Goal: Task Accomplishment & Management: Use online tool/utility

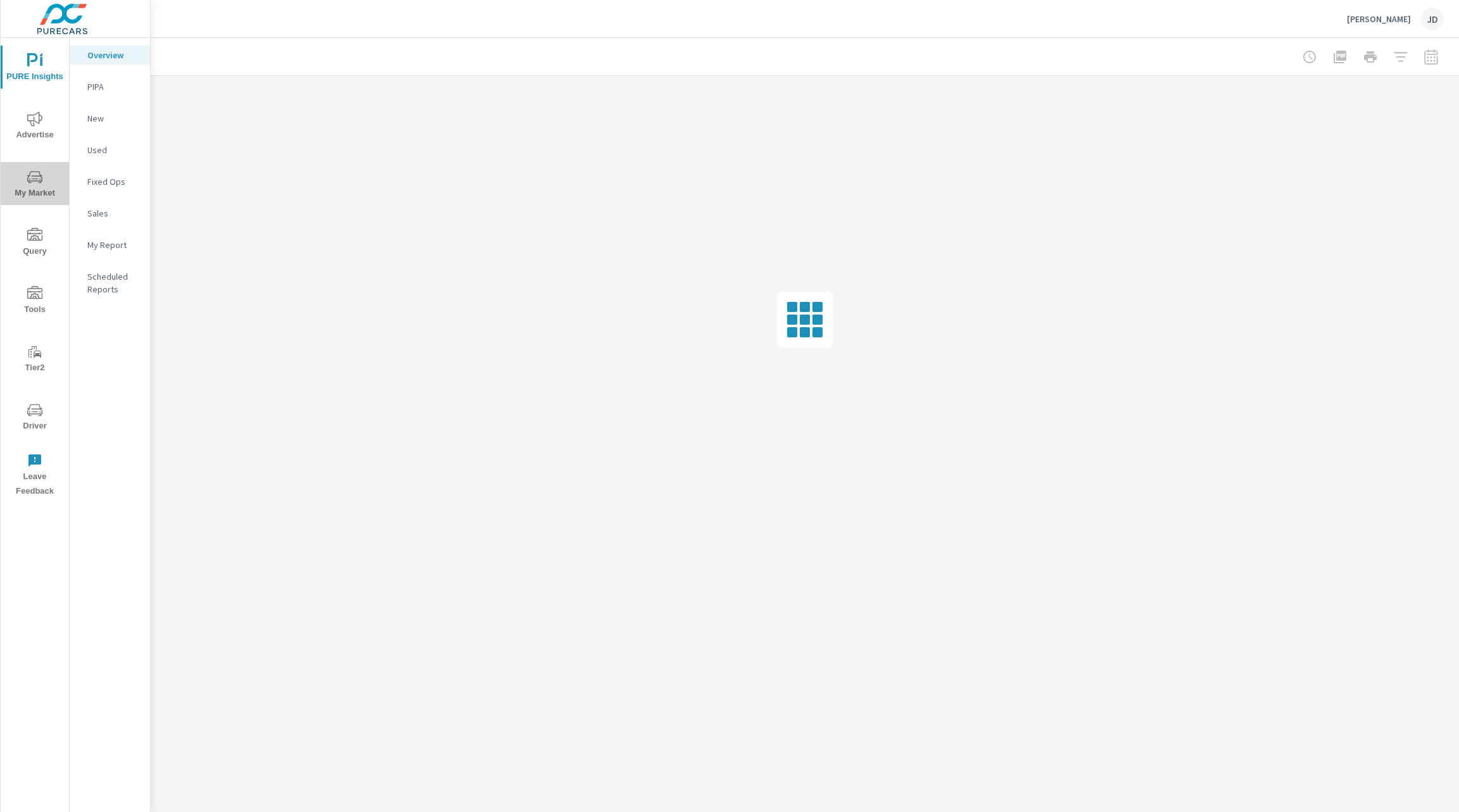
click at [25, 171] on span "My Market" at bounding box center [35, 185] width 61 height 31
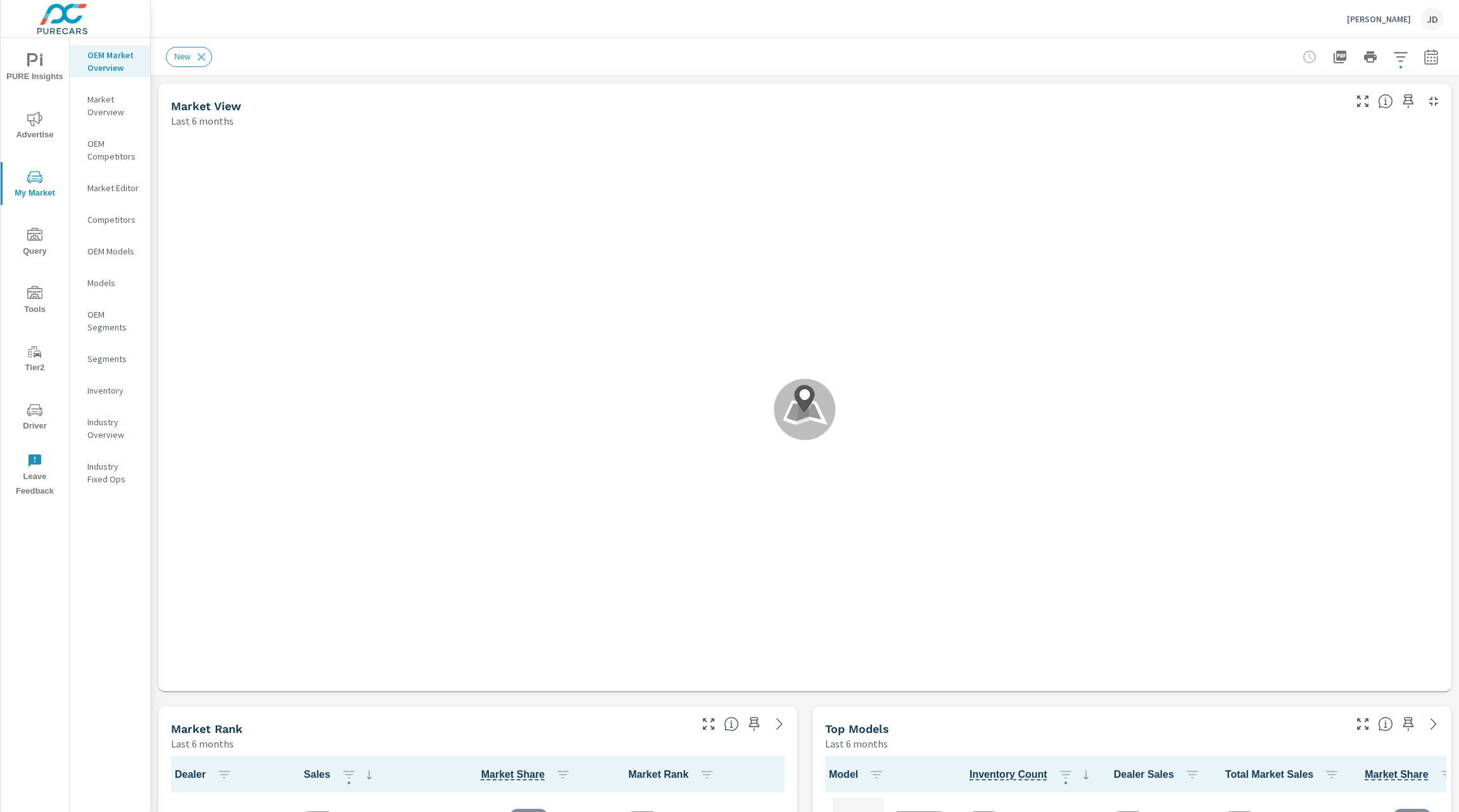
scroll to position [62, 0]
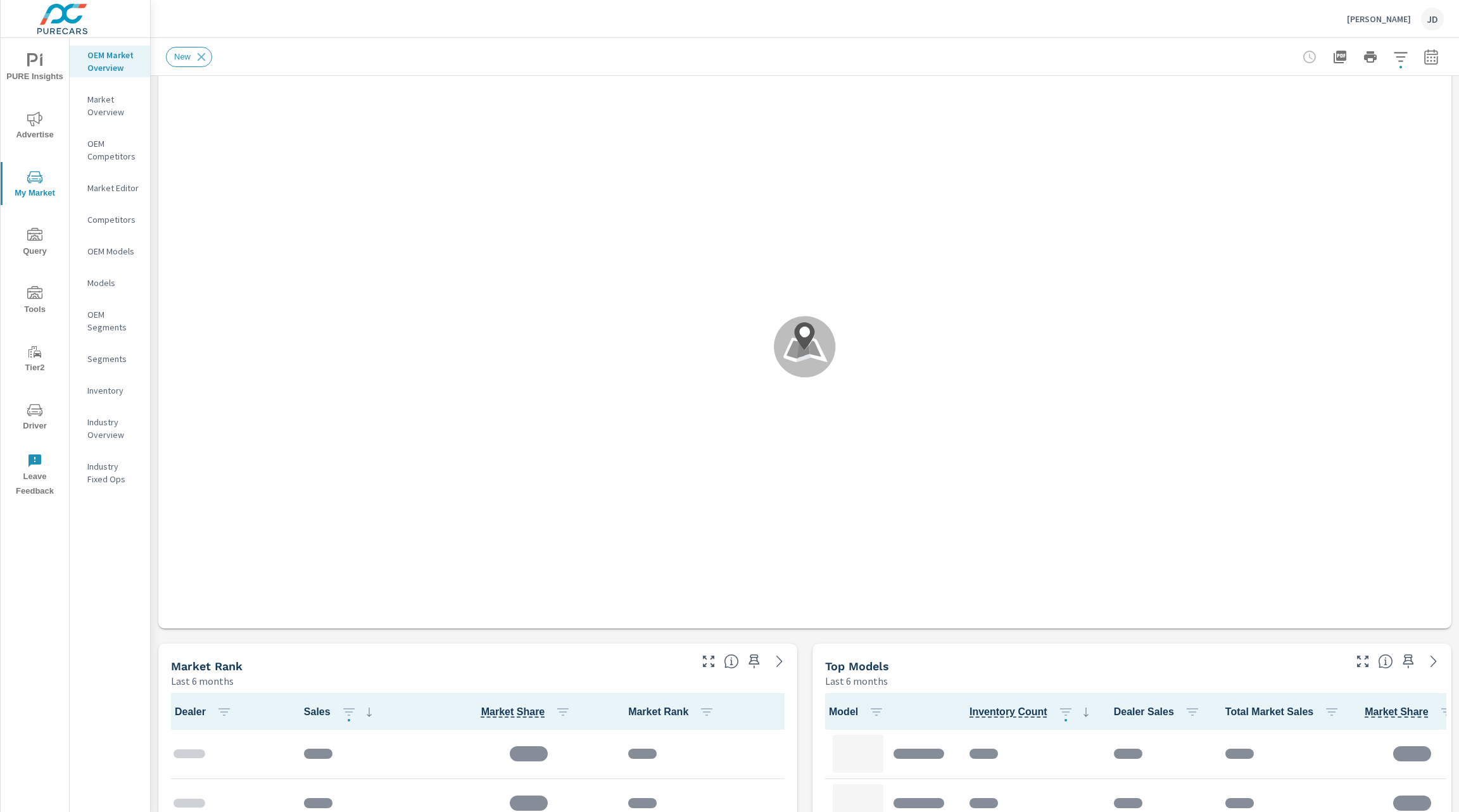
click at [1423, 59] on icon "button" at bounding box center [1431, 57] width 15 height 15
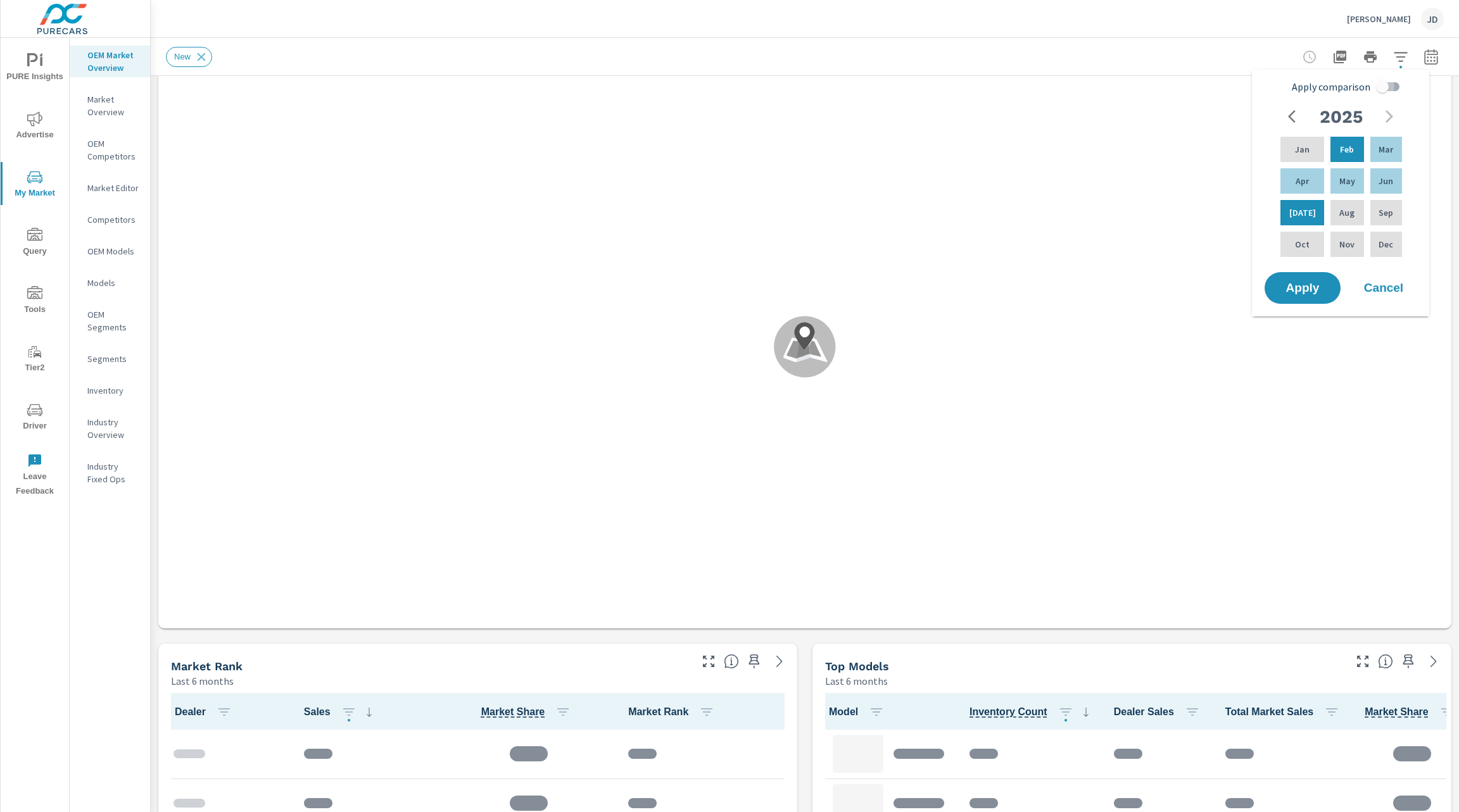
click at [1389, 89] on input "Apply comparison" at bounding box center [1382, 87] width 72 height 24
checkbox input "true"
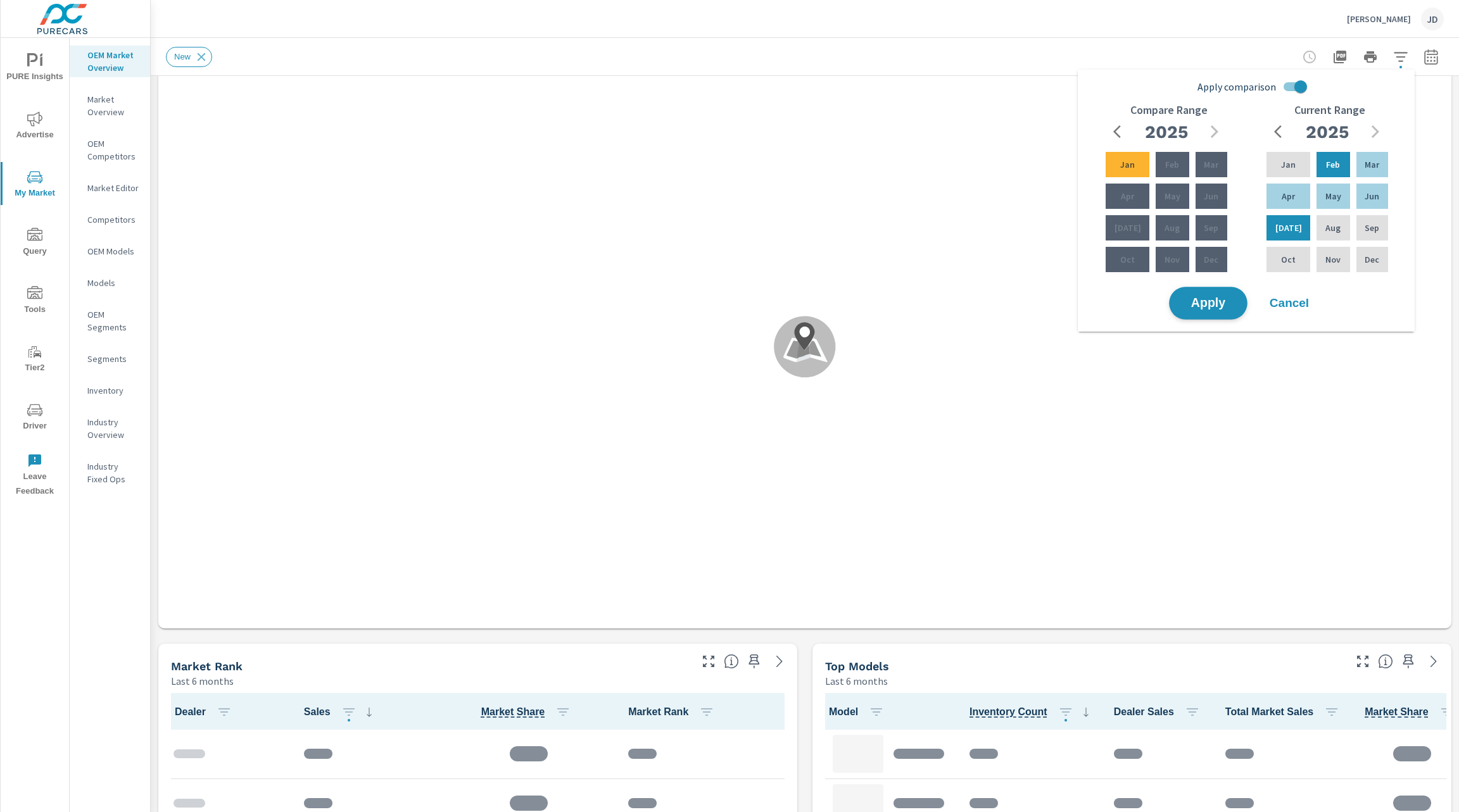
click at [1221, 305] on span "Apply" at bounding box center [1208, 304] width 52 height 12
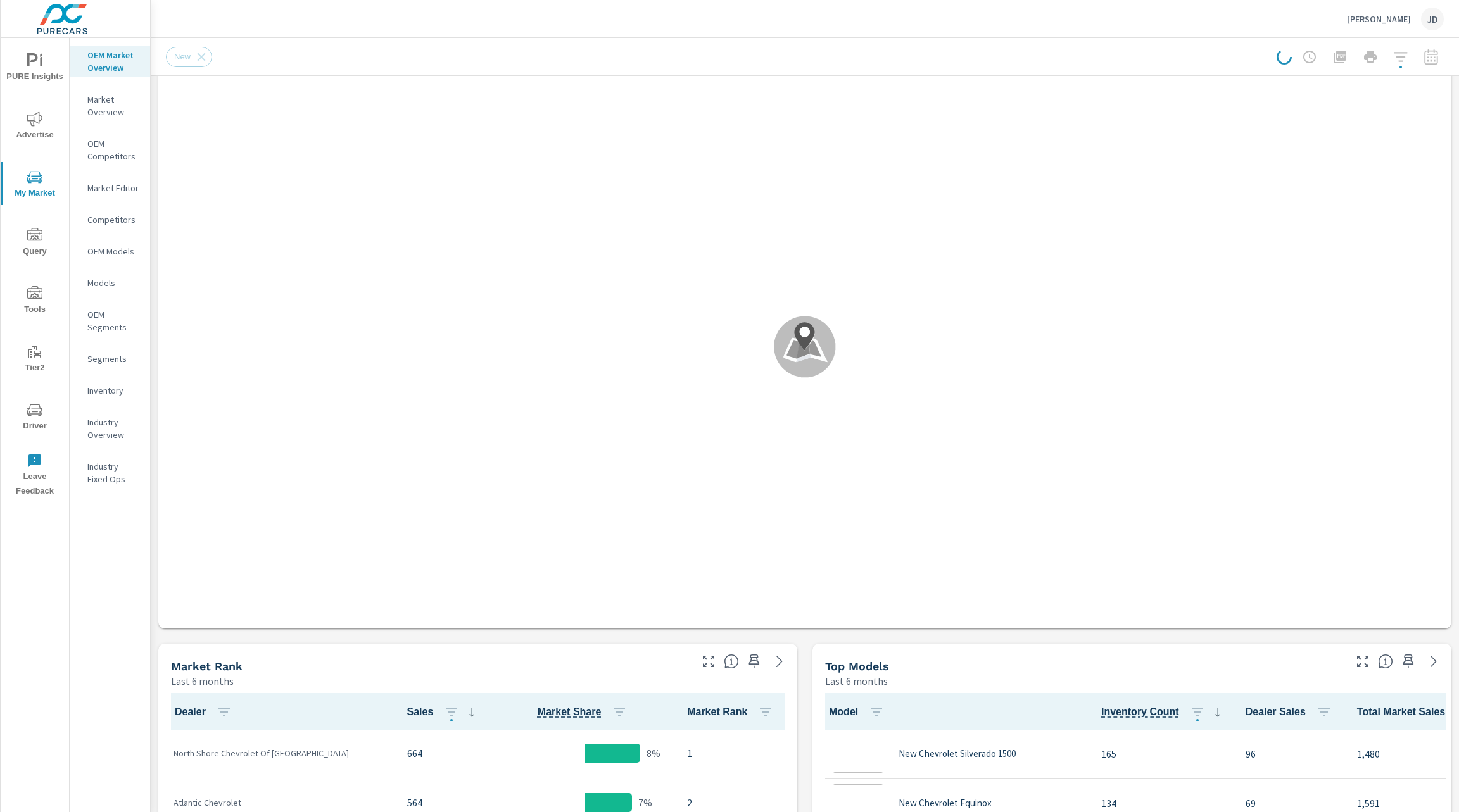
scroll to position [1, 0]
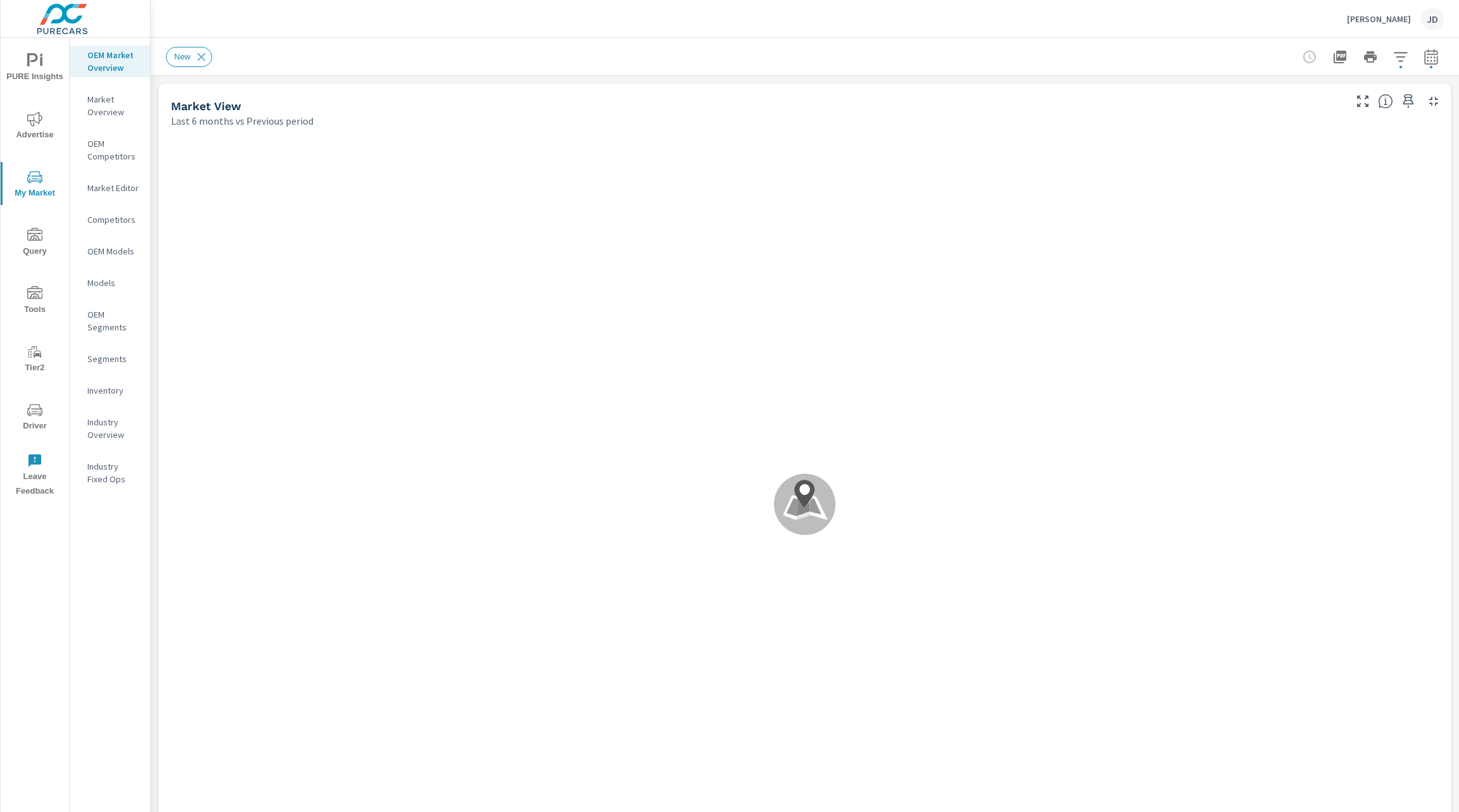
scroll to position [1, 0]
click at [1393, 57] on icon "button" at bounding box center [1400, 56] width 13 height 9
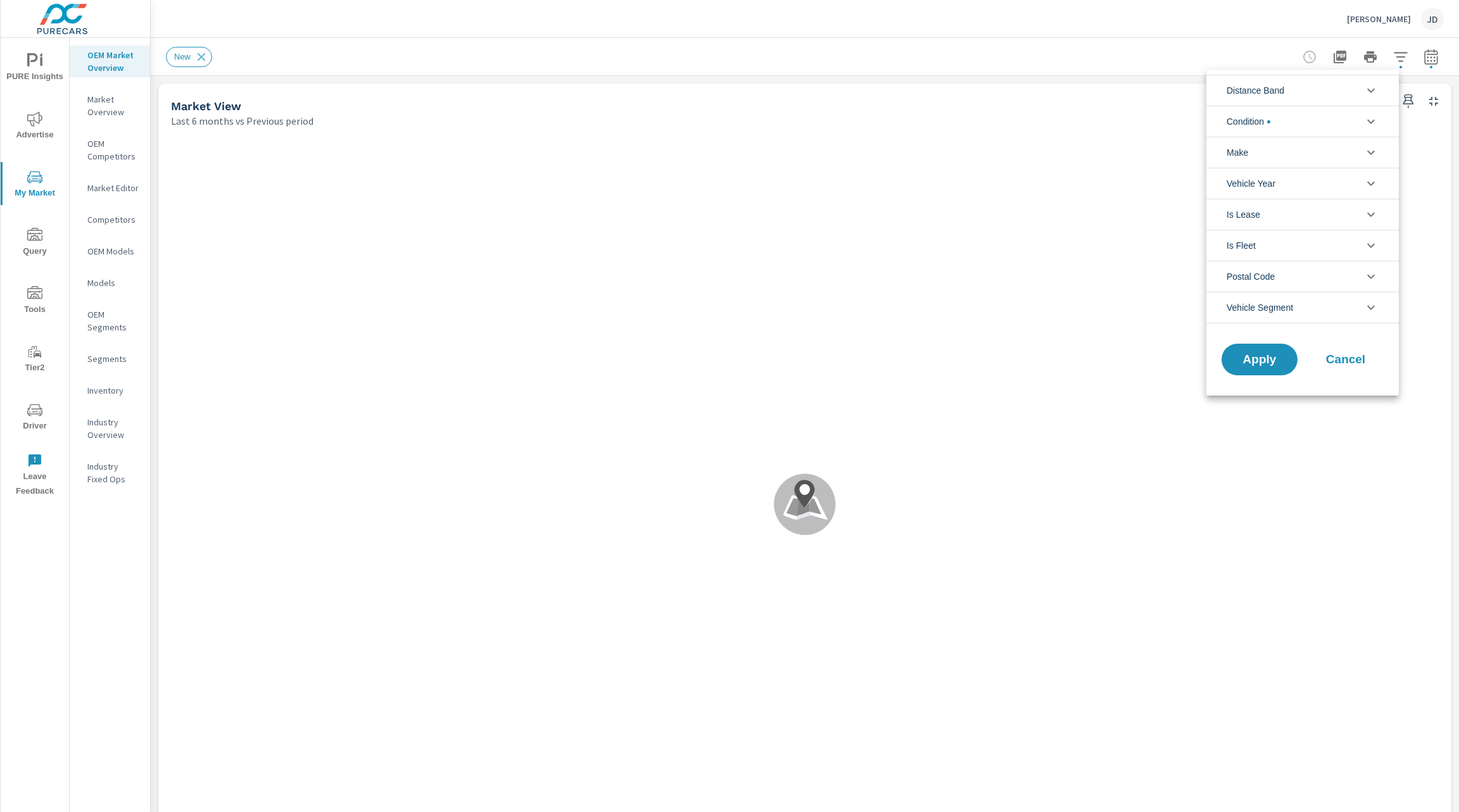
click at [1346, 88] on li "Distance Band" at bounding box center [1302, 90] width 193 height 31
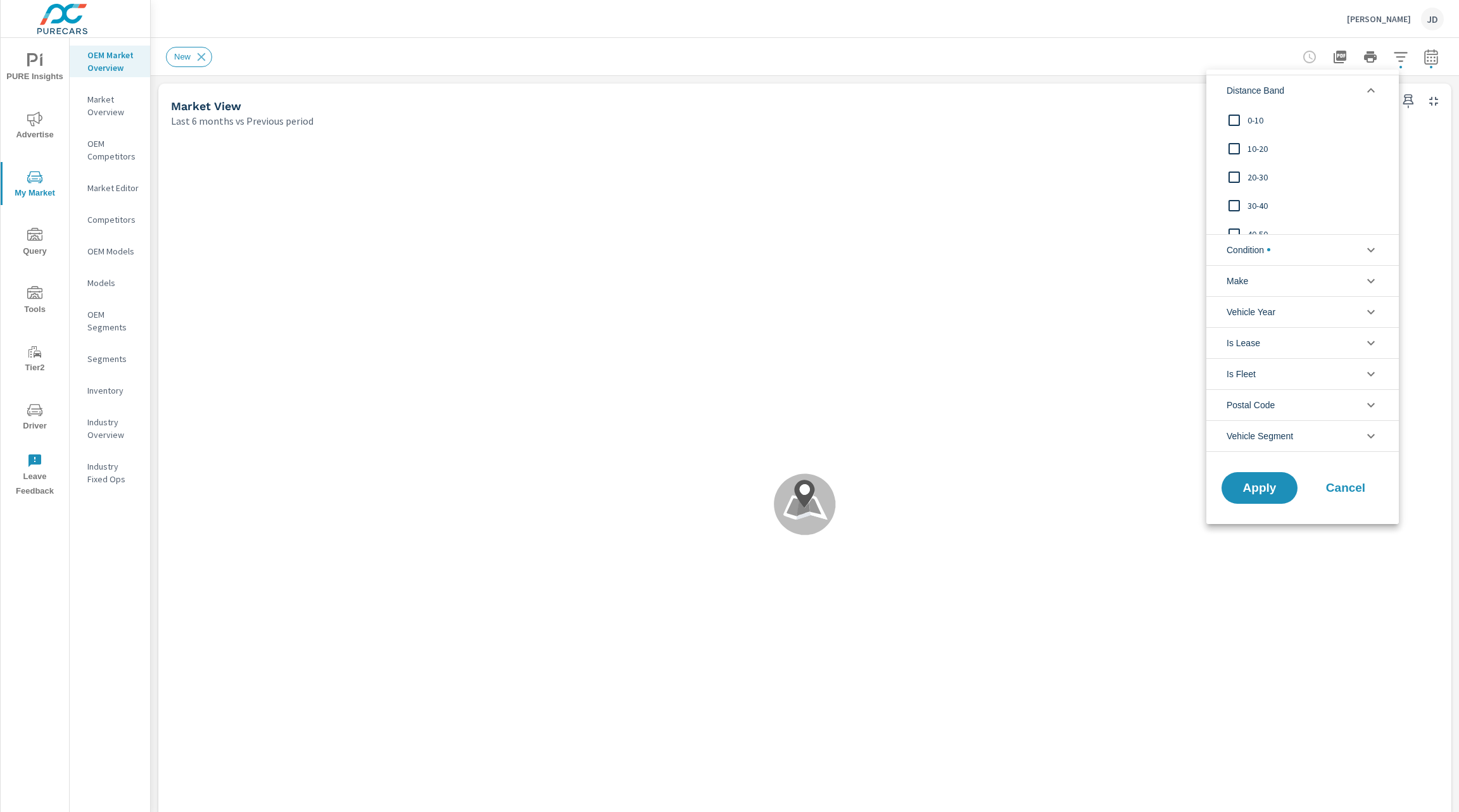
click at [1259, 122] on span "0-10" at bounding box center [1317, 120] width 139 height 15
click at [1254, 145] on span "10-20" at bounding box center [1317, 149] width 139 height 15
click at [1249, 183] on span "20-30" at bounding box center [1317, 177] width 139 height 15
click at [1255, 482] on span "Apply" at bounding box center [1259, 488] width 52 height 12
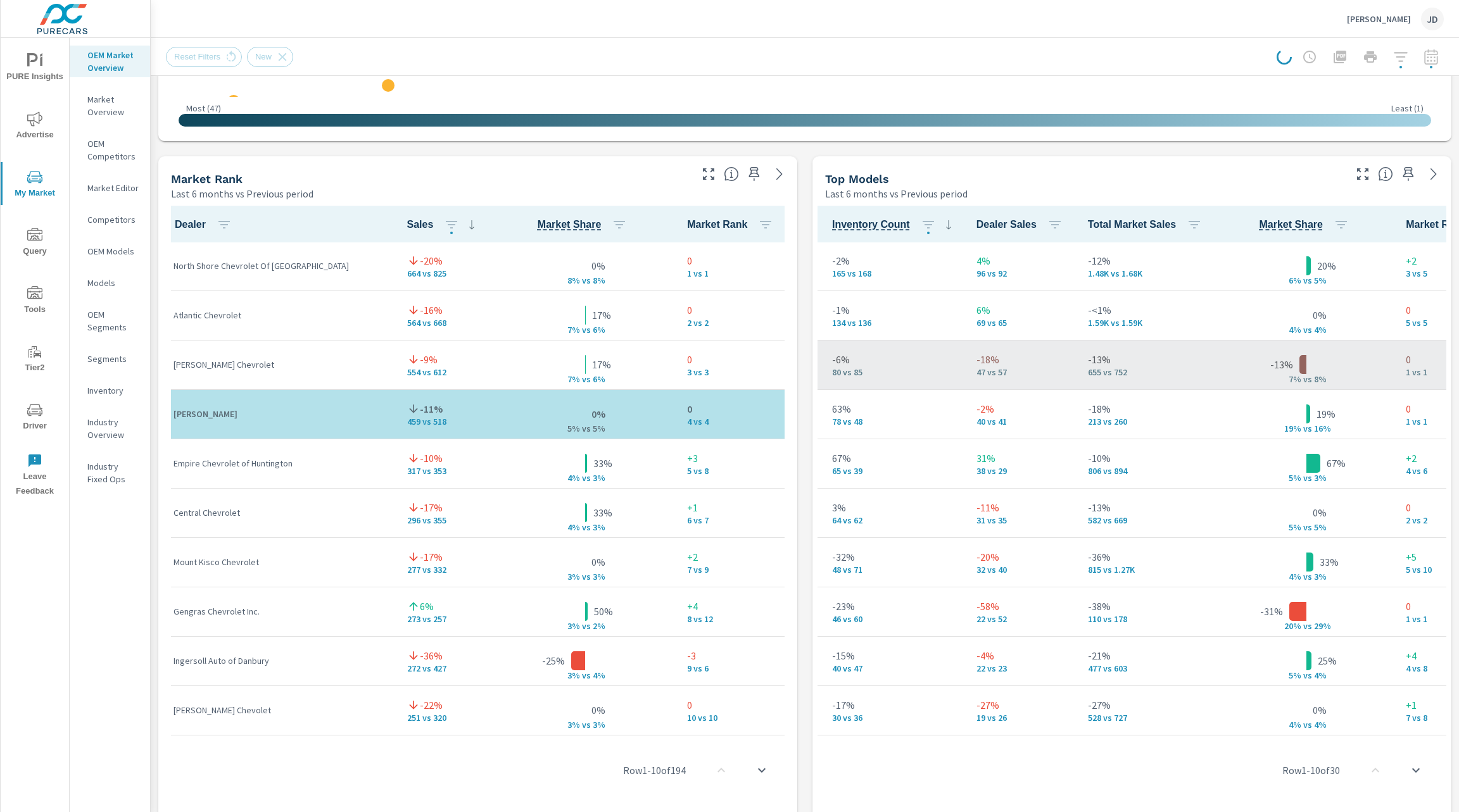
scroll to position [1, 277]
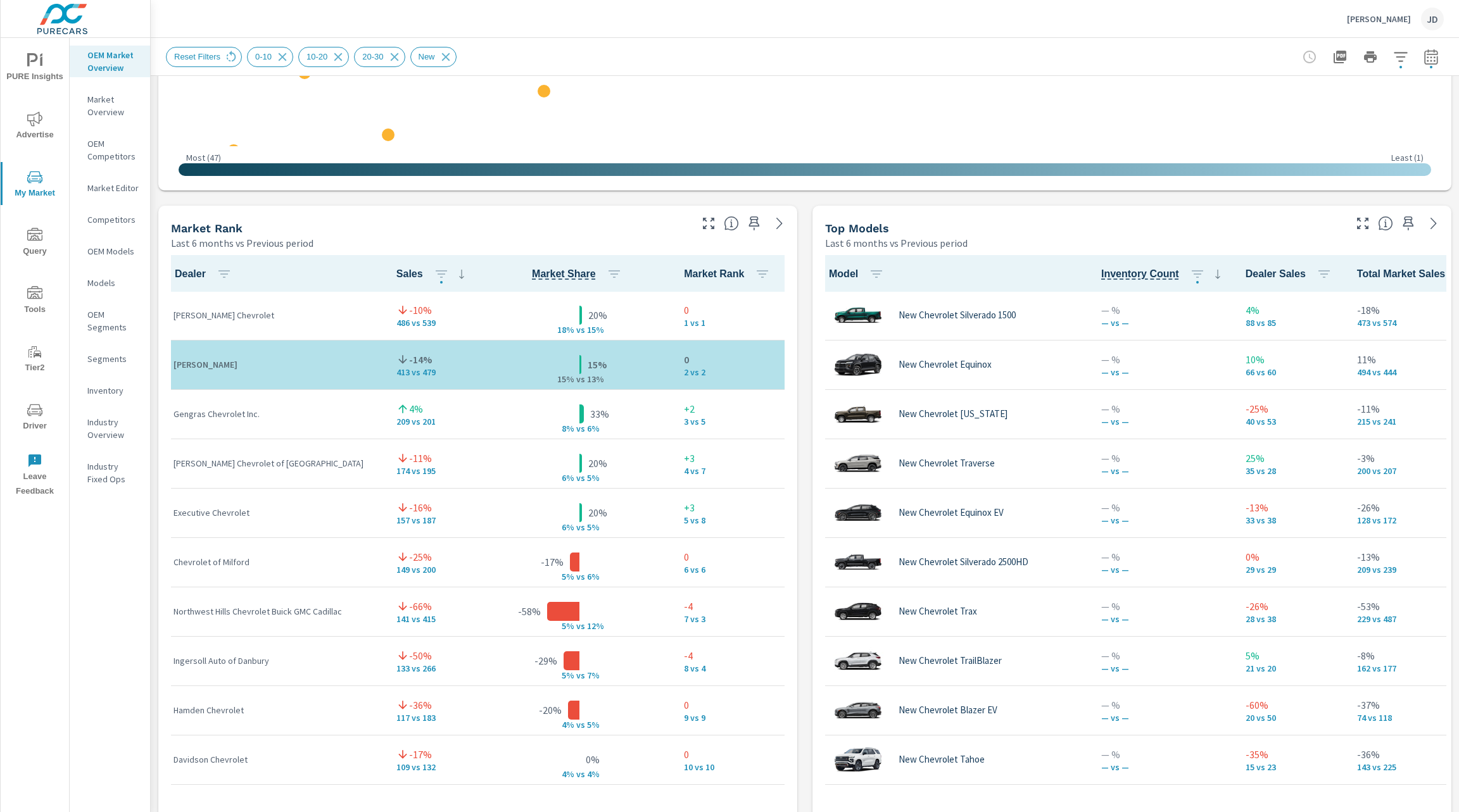
scroll to position [689, 0]
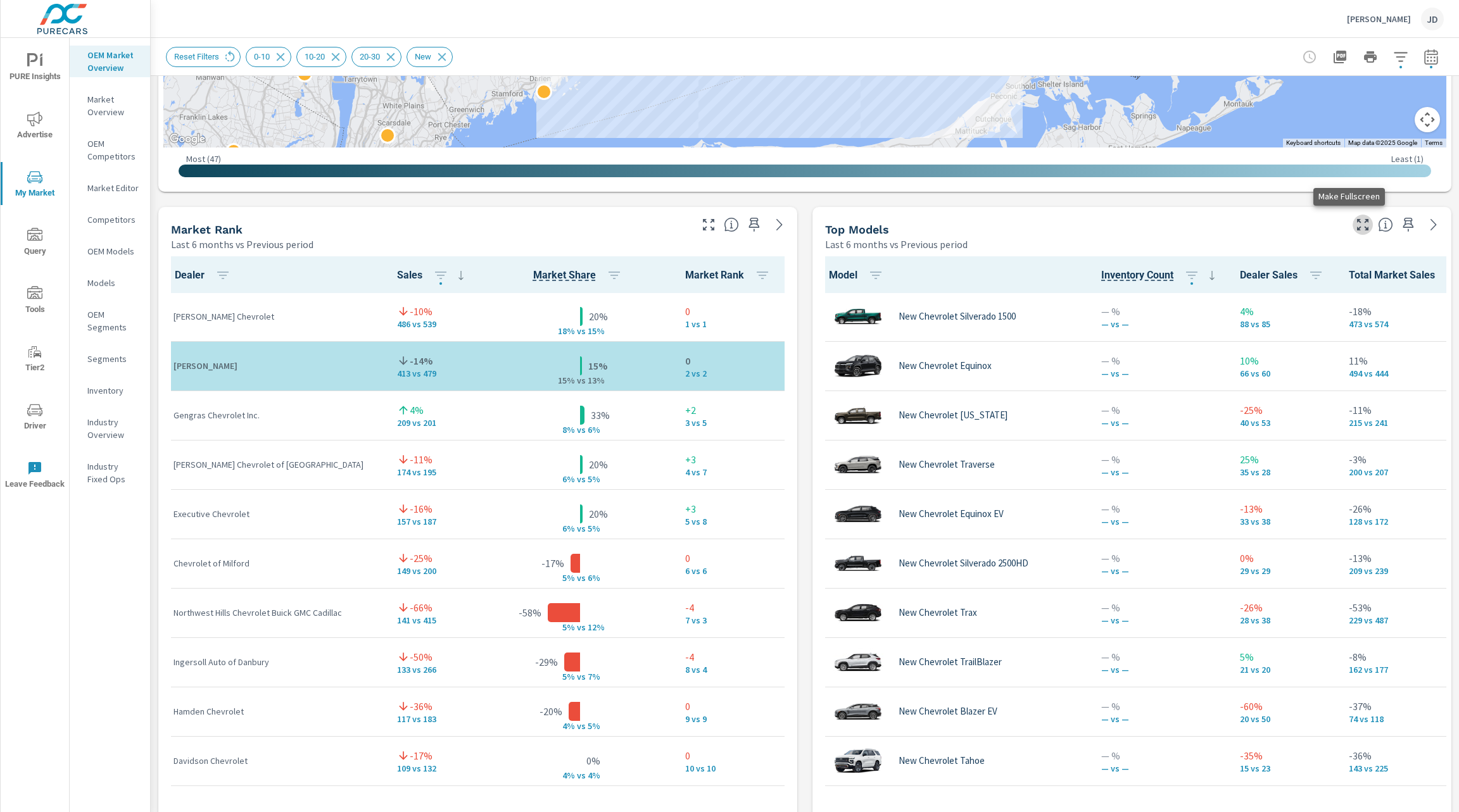
click at [1355, 232] on icon "button" at bounding box center [1363, 225] width 15 height 15
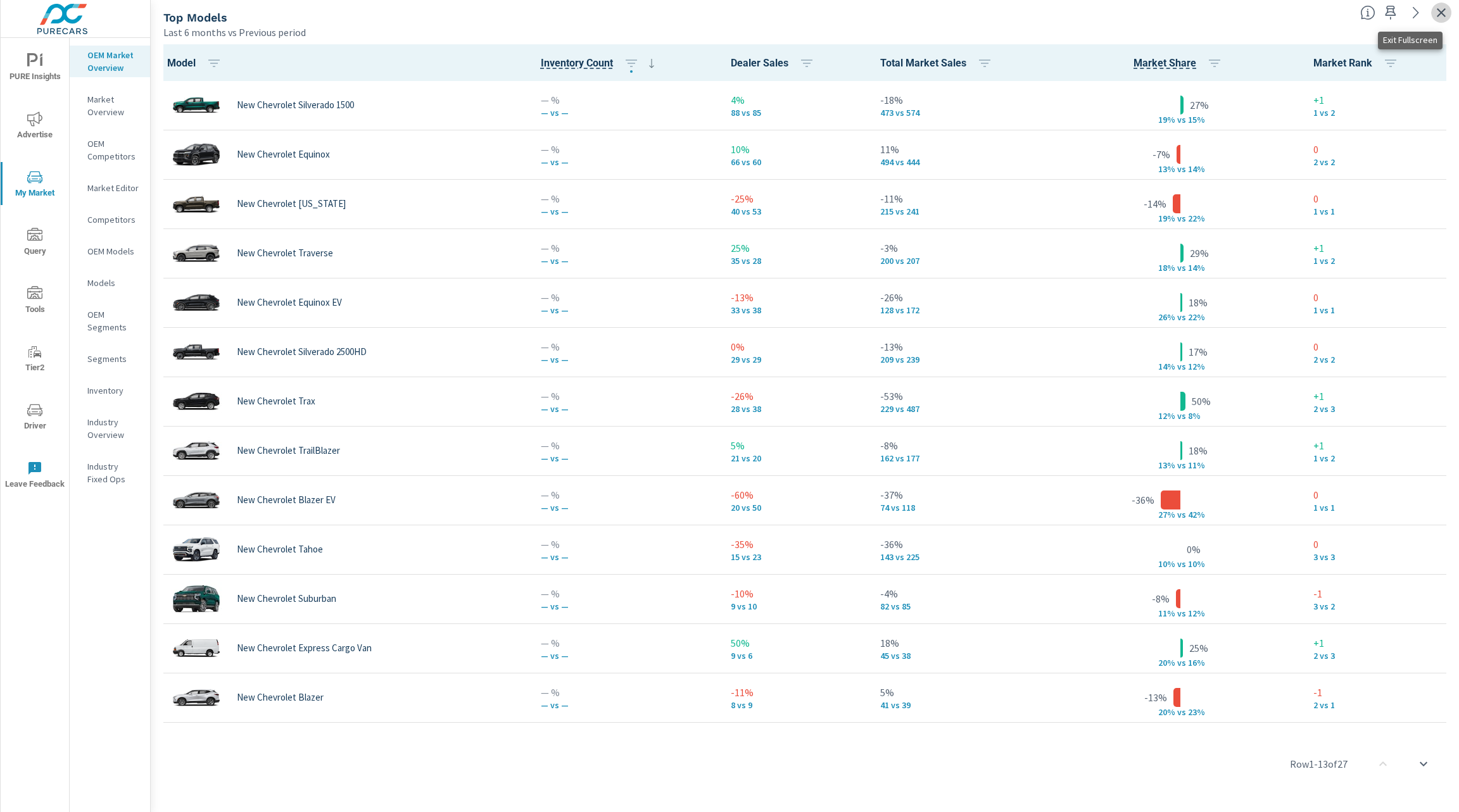
click at [1439, 17] on icon "button" at bounding box center [1441, 13] width 15 height 15
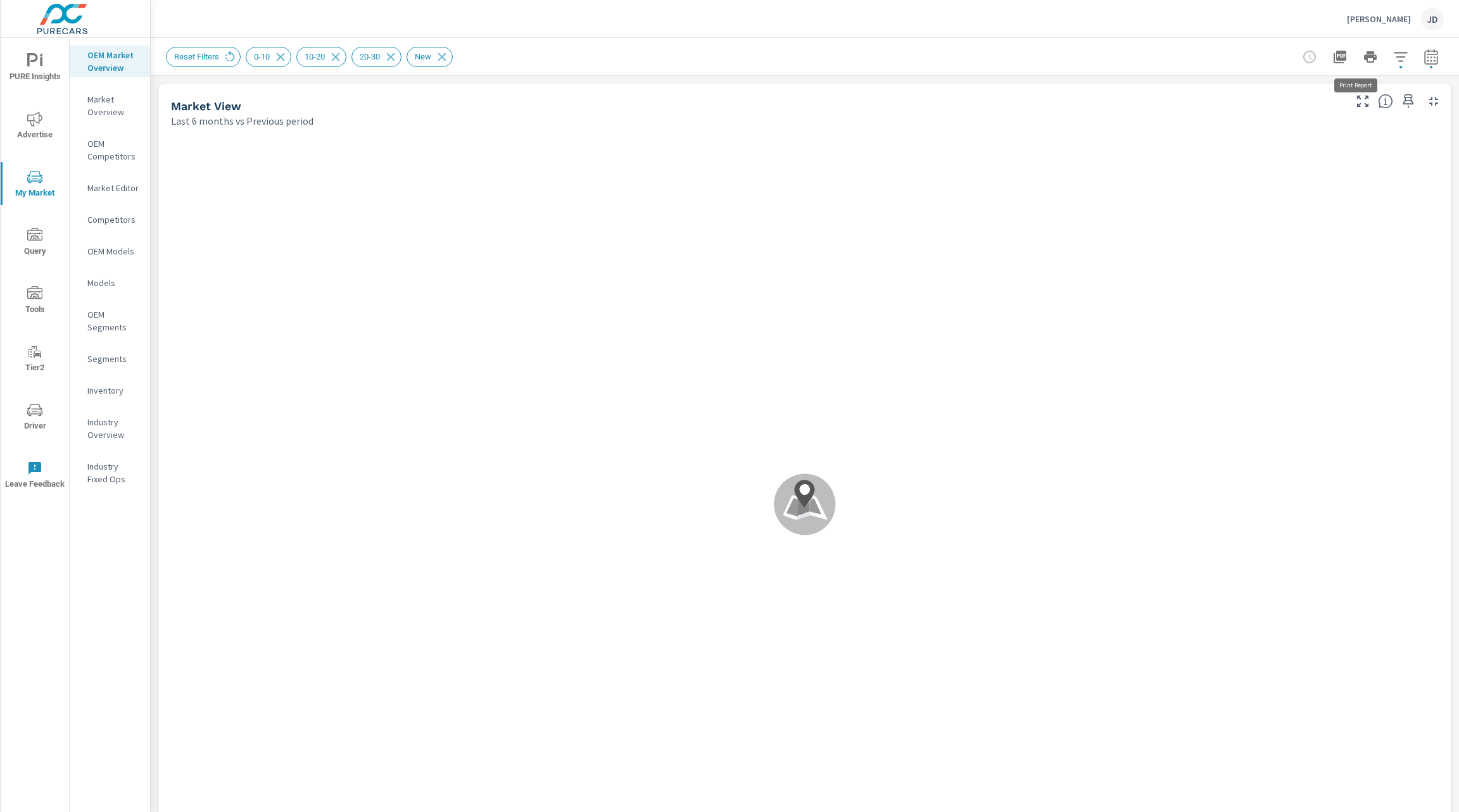
click at [1400, 21] on p "[PERSON_NAME]" at bounding box center [1379, 18] width 64 height 11
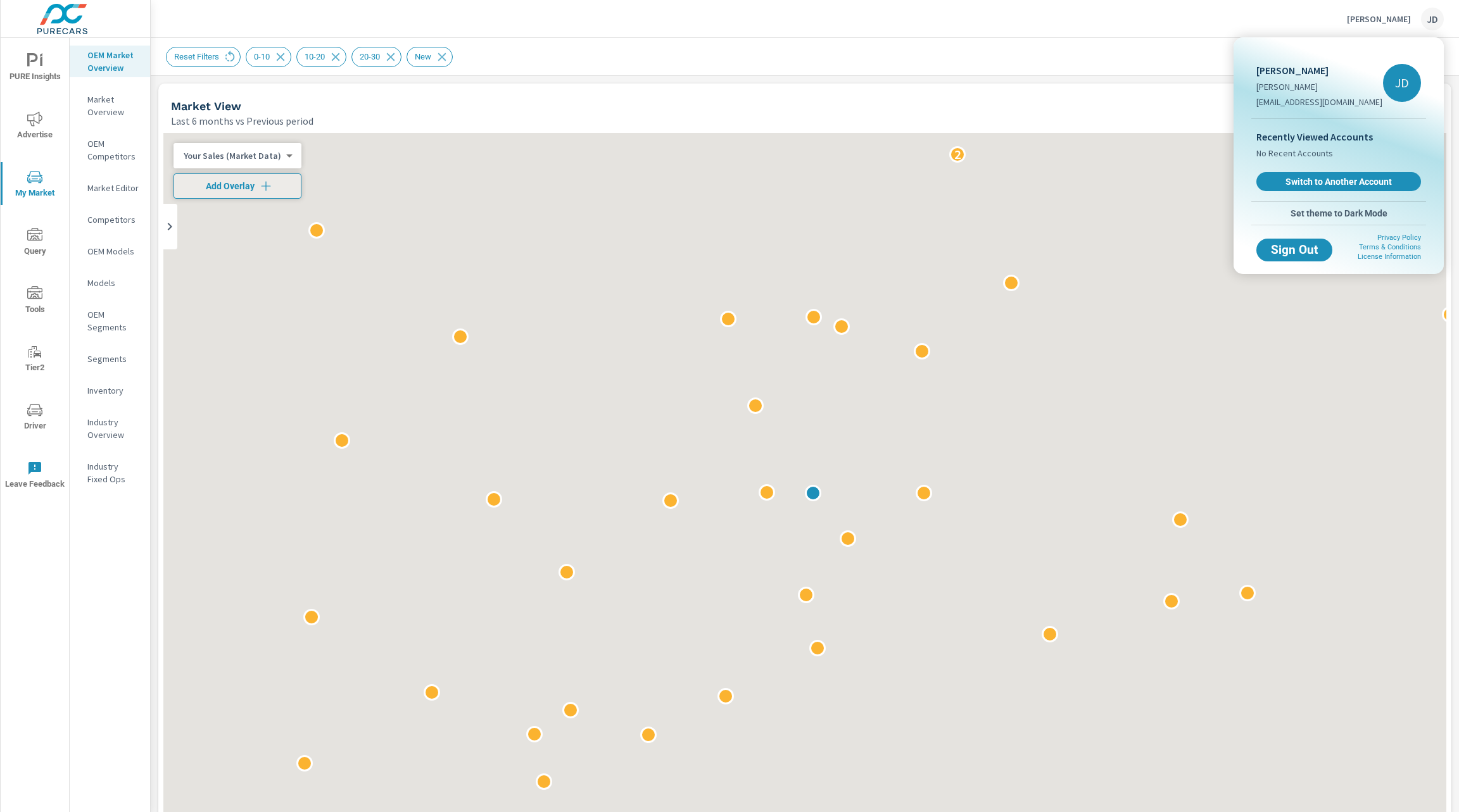
scroll to position [1, 0]
click at [1348, 181] on span "Switch to Another Account" at bounding box center [1339, 182] width 155 height 12
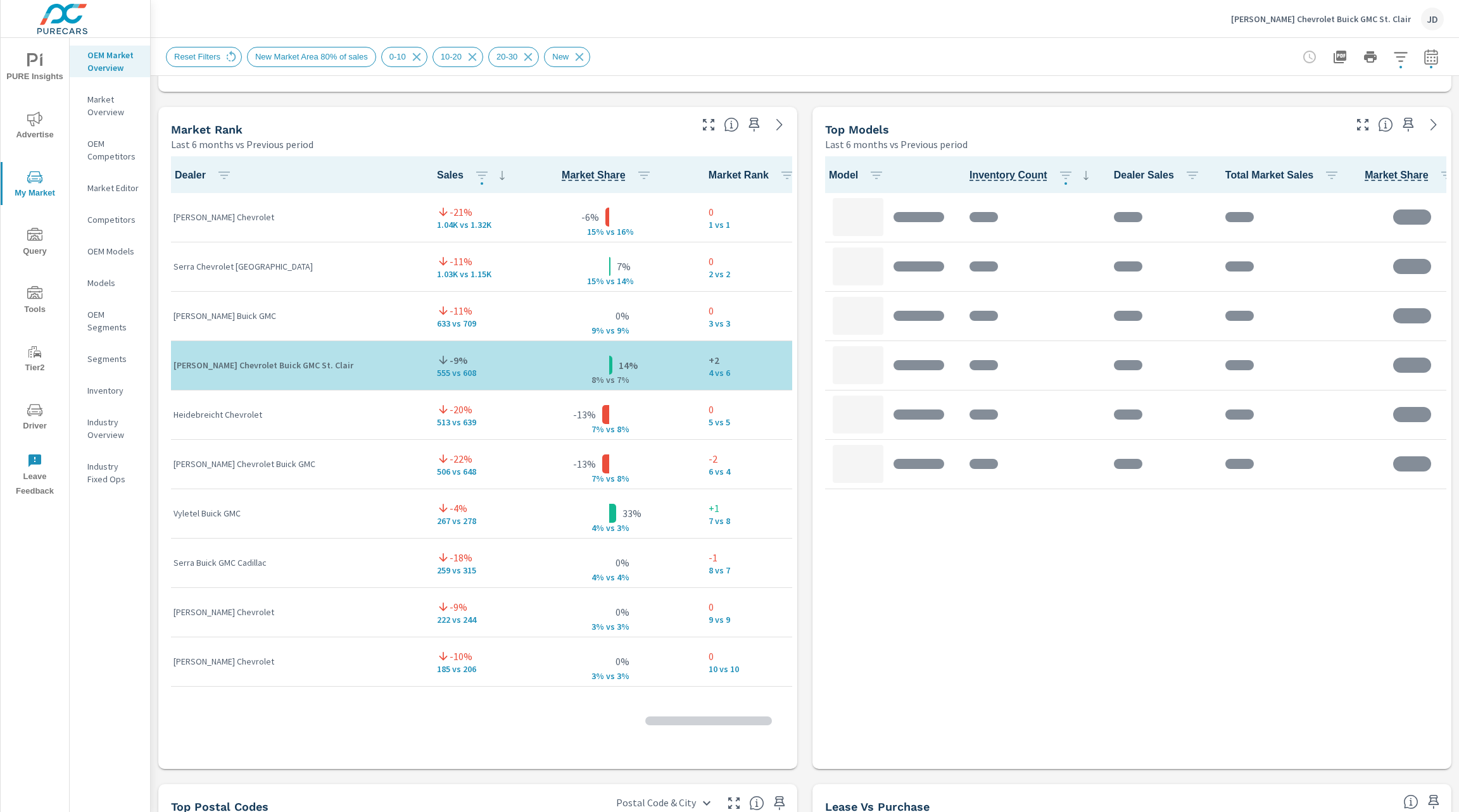
scroll to position [1, 0]
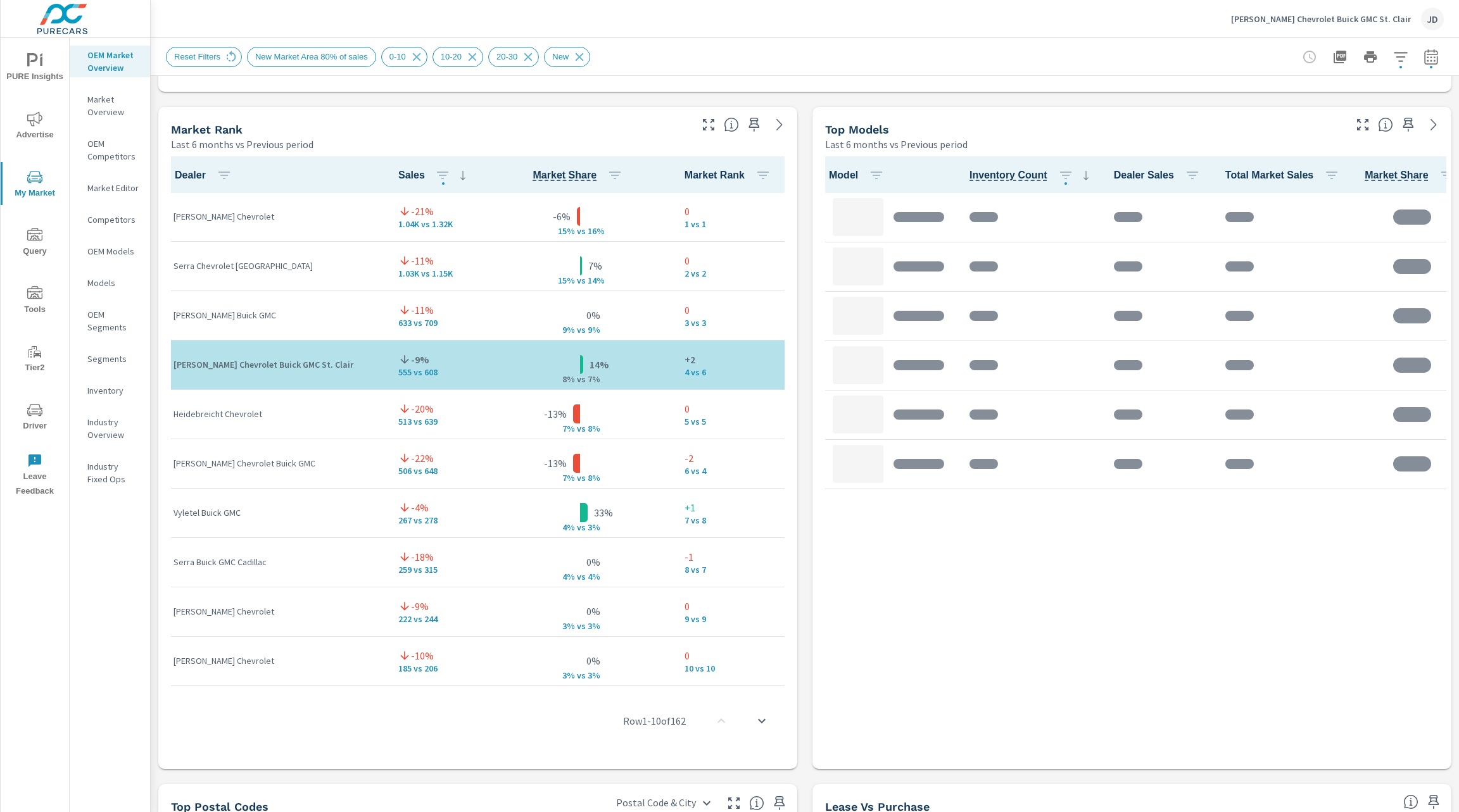
click at [32, 302] on span "Tools" at bounding box center [35, 302] width 61 height 31
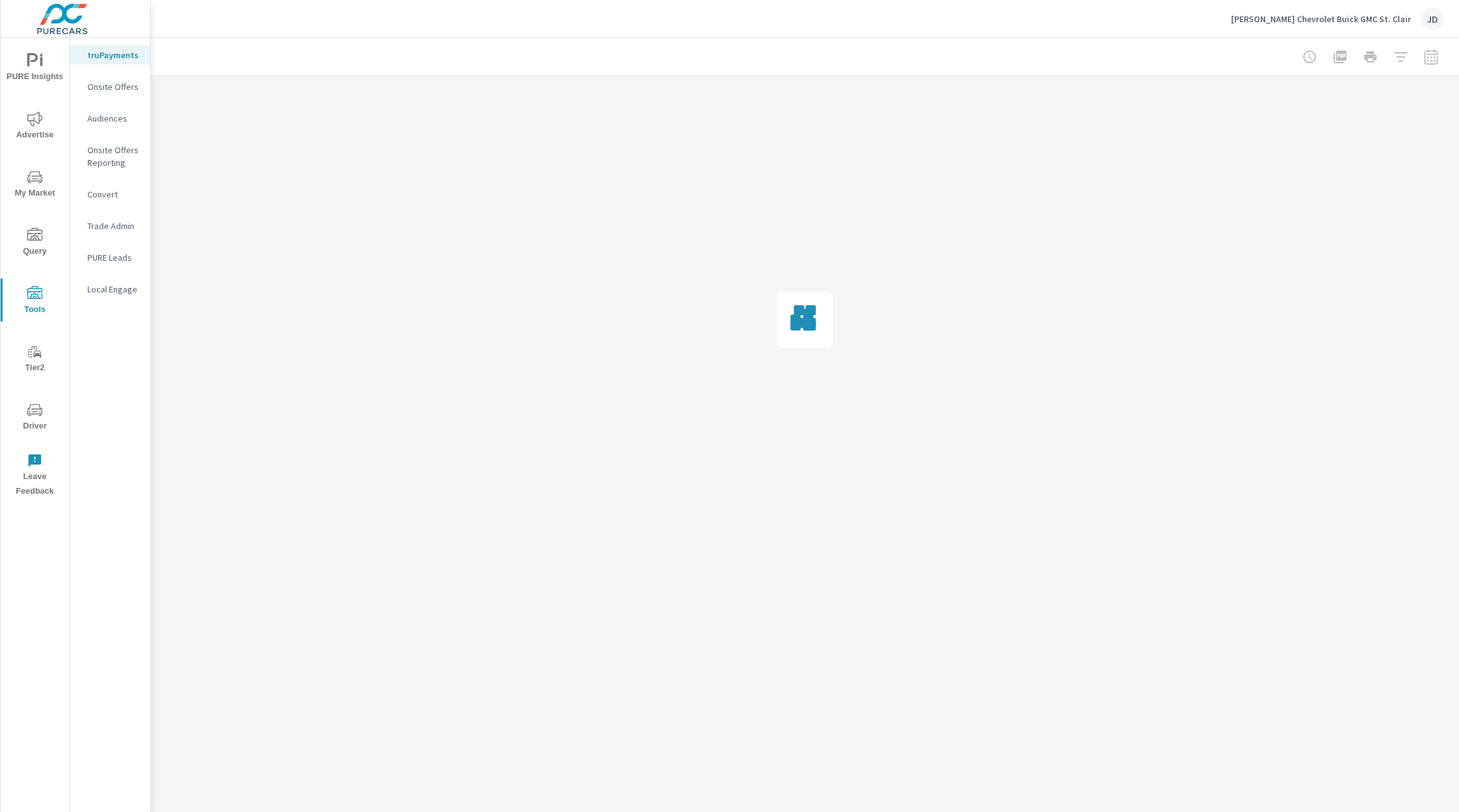
click at [118, 97] on nav "truPayments Onsite Offers Audiences Onsite Offers Reporting Convert Trade Admin…" at bounding box center [110, 177] width 81 height 279
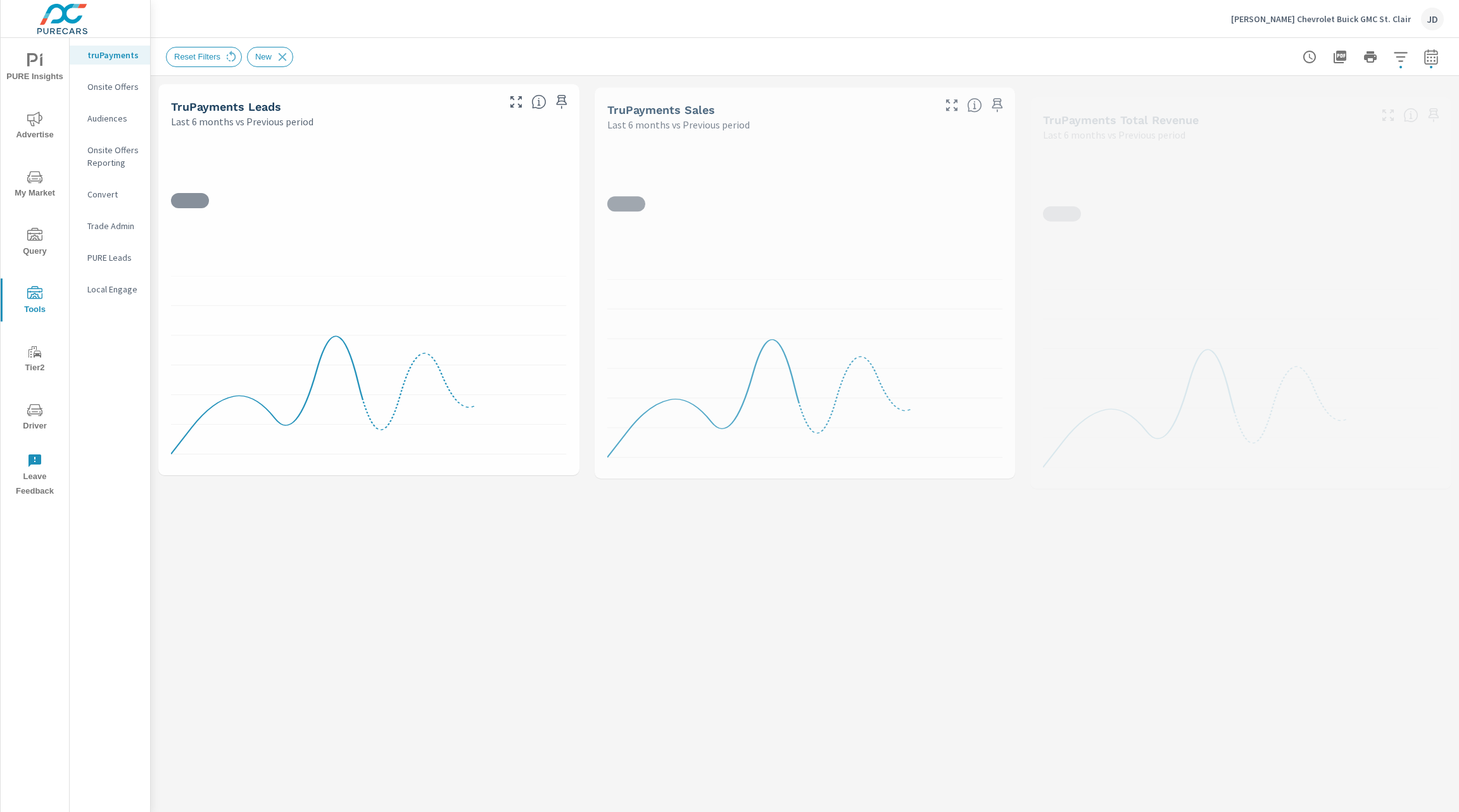
click at [122, 89] on p "Onsite Offers" at bounding box center [114, 87] width 53 height 13
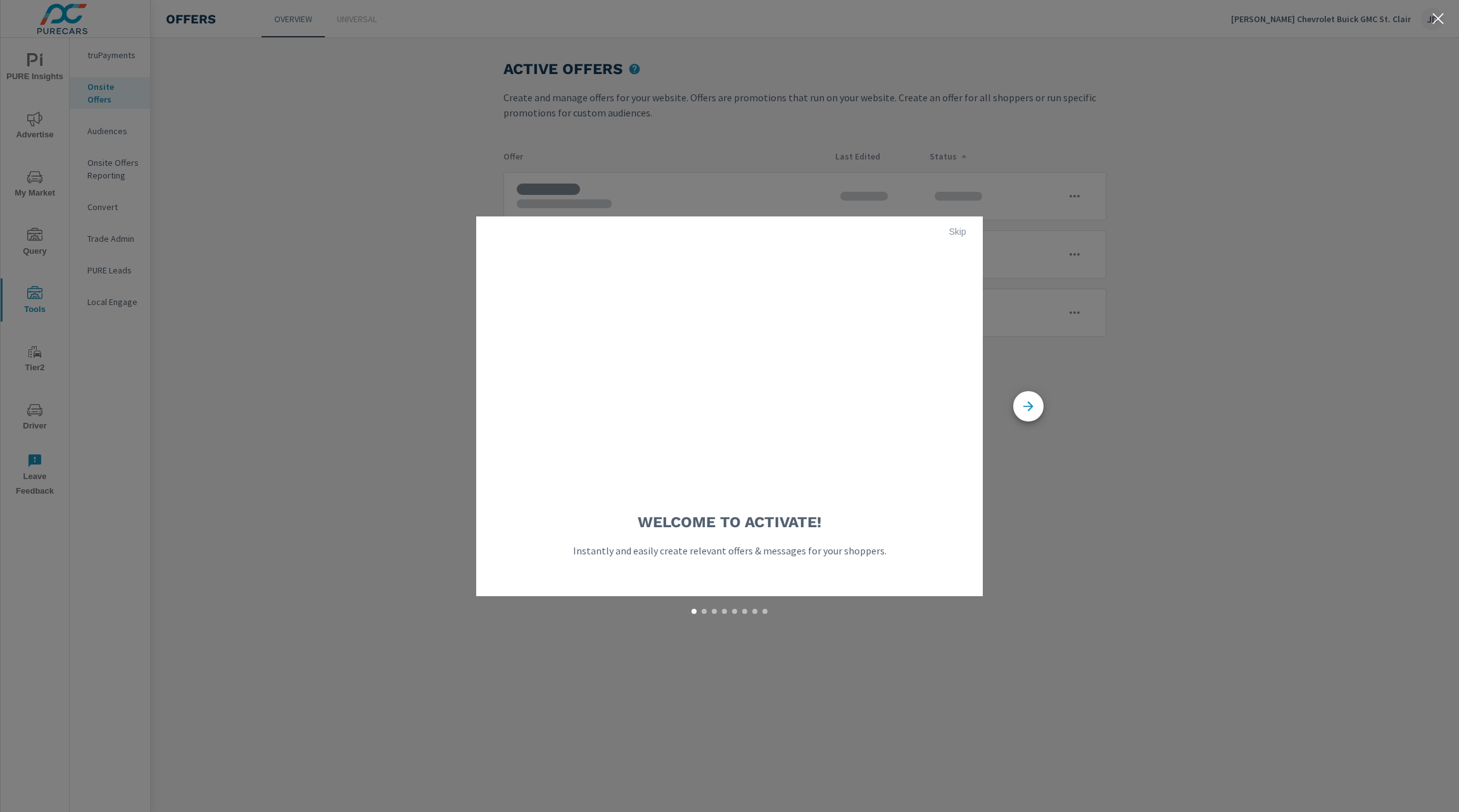
click at [958, 231] on span "Skip" at bounding box center [958, 232] width 30 height 11
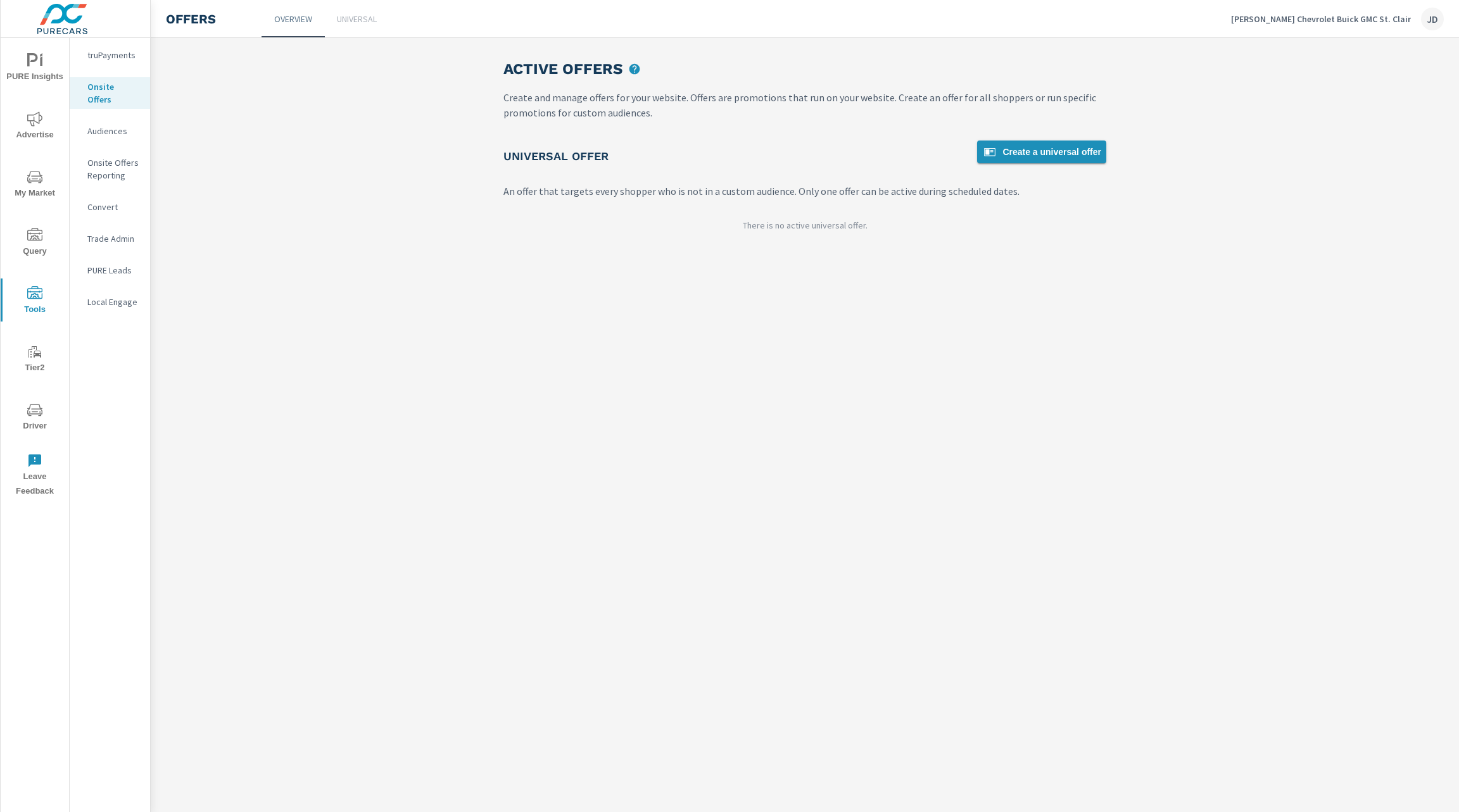
click at [1038, 156] on span "Create a universal offer" at bounding box center [1041, 152] width 119 height 15
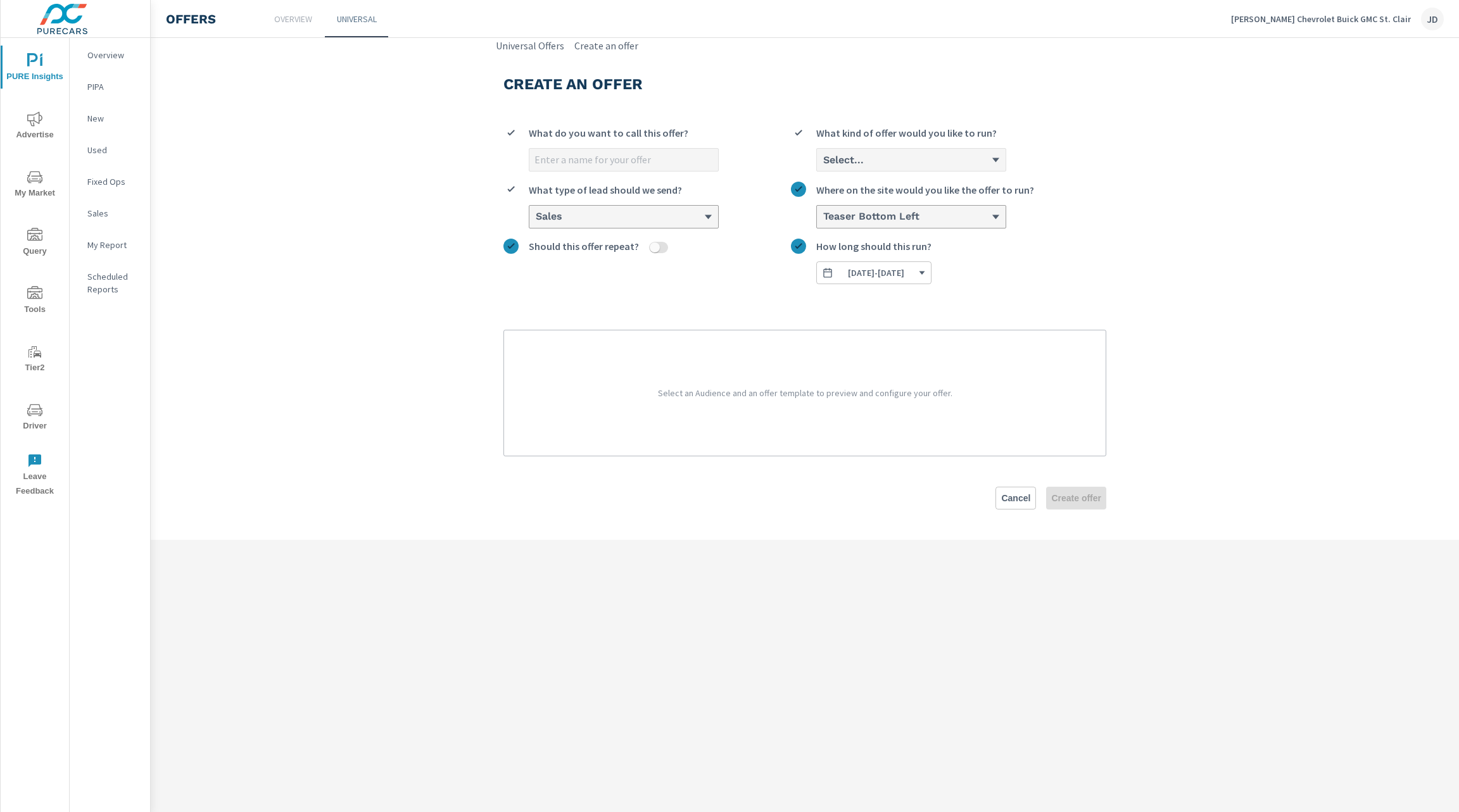
click at [635, 165] on input "What do you want to call this offer?" at bounding box center [624, 159] width 189 height 22
type input "TEST"
click at [735, 308] on div "TEST What do you want to call this offer? Select... What kind of offer would yo…" at bounding box center [805, 286] width 603 height 341
click at [942, 174] on div "TEST What do you want to call this offer? Select... What kind of offer would yo…" at bounding box center [805, 200] width 603 height 169
click at [925, 275] on icon "button" at bounding box center [922, 273] width 5 height 3
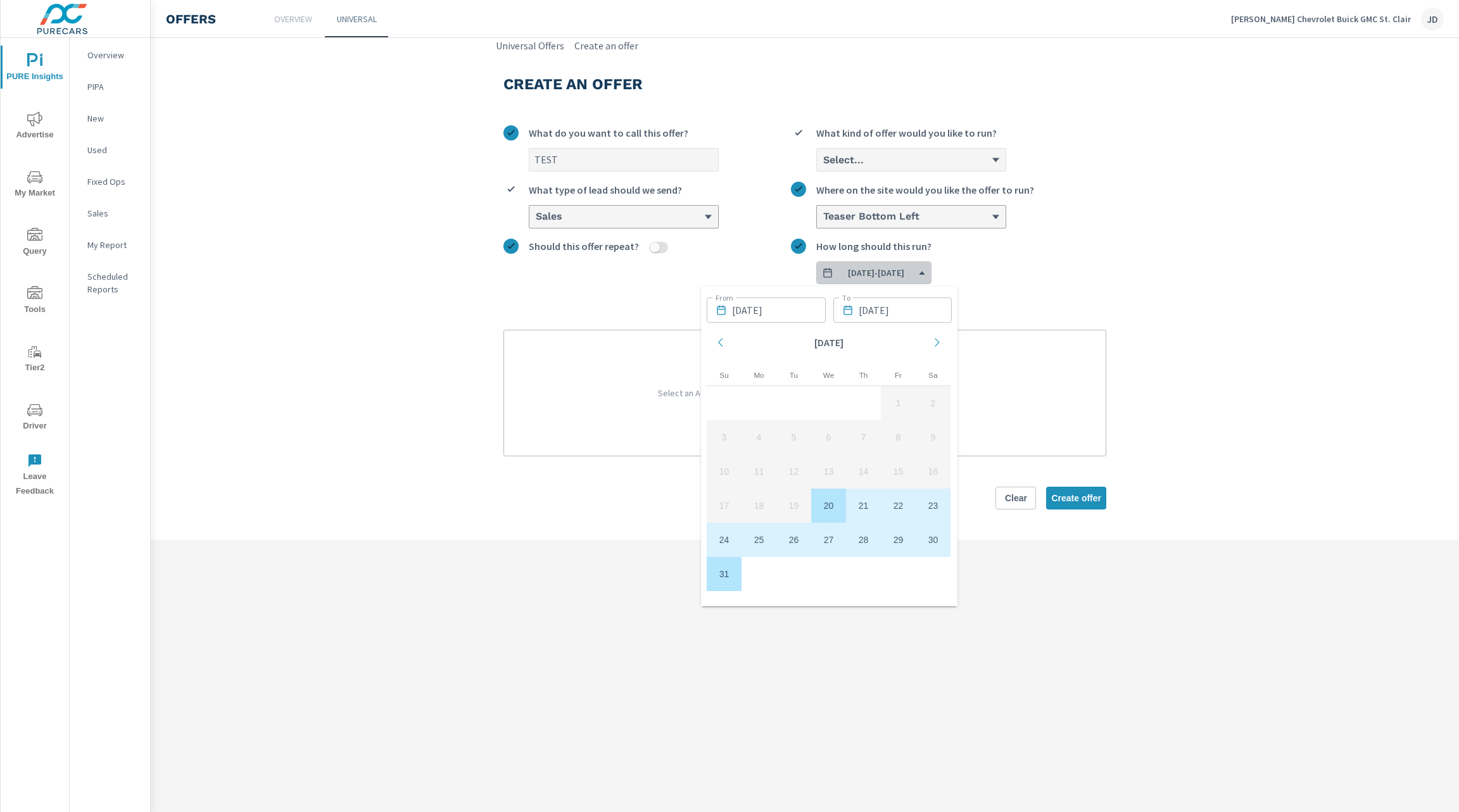
click at [925, 275] on icon "button" at bounding box center [922, 273] width 5 height 3
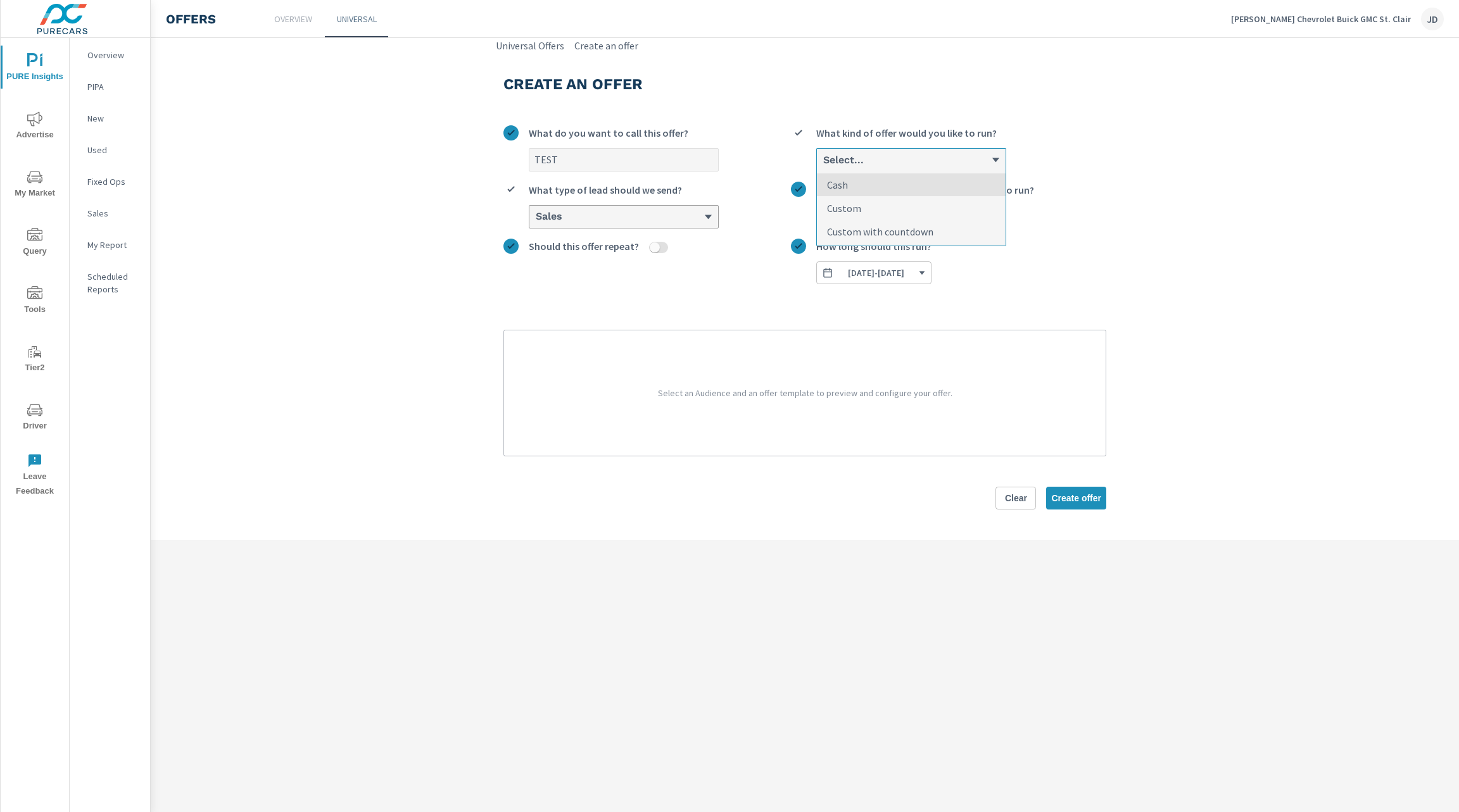
click at [971, 161] on div "Select..." at bounding box center [907, 160] width 169 height 12
click at [823, 161] on input "option Cash focused, 1 of 3. 3 results available. Use Up and Down to choose opt…" at bounding box center [823, 160] width 2 height 11
click at [928, 233] on p "Custom with countdown" at bounding box center [880, 232] width 107 height 15
click at [823, 166] on input "option Custom with countdown focused, 3 of 3. 3 results available. Use Up and D…" at bounding box center [823, 160] width 2 height 11
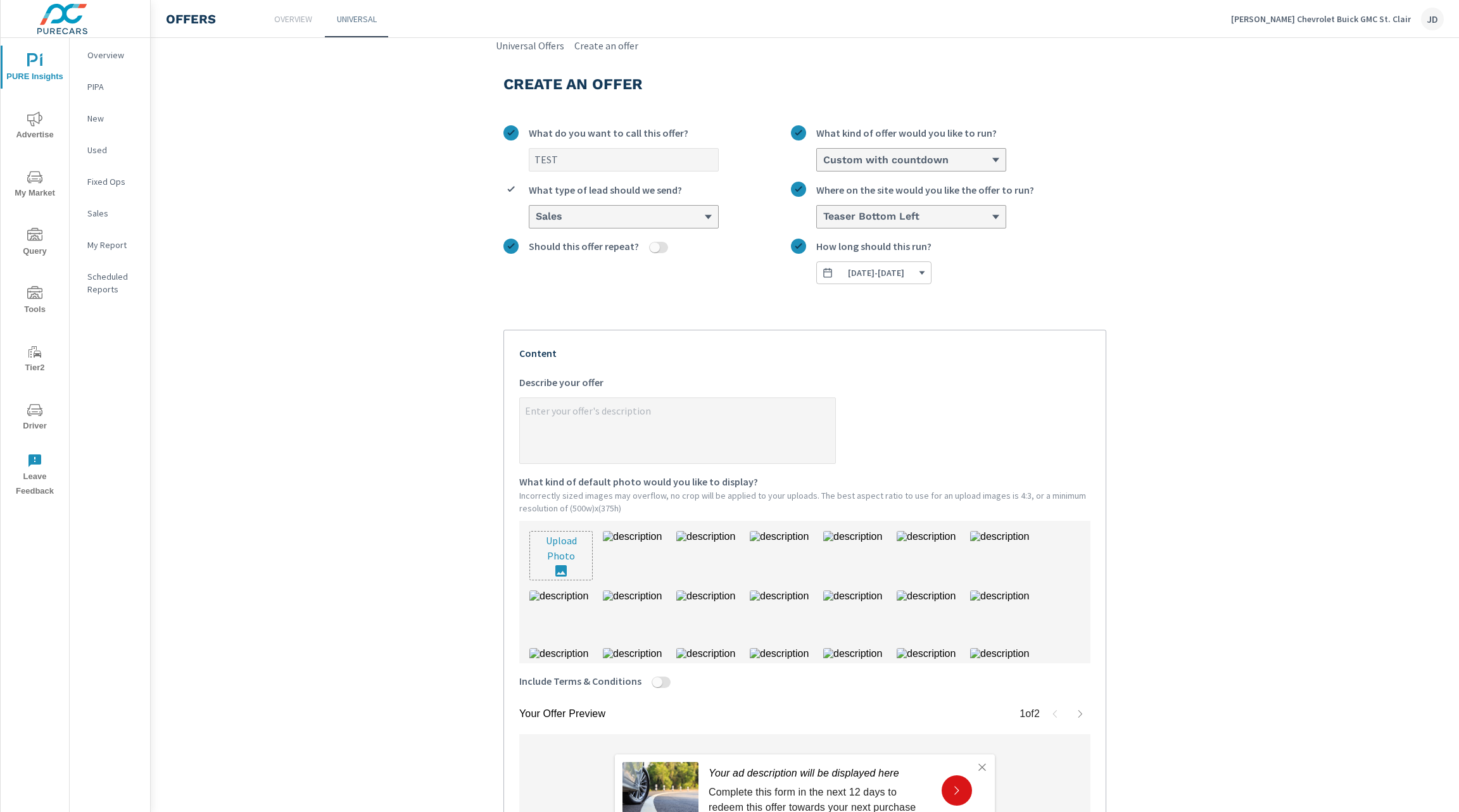
type textarea "x"
click at [746, 427] on textarea "x Describe your offer" at bounding box center [677, 431] width 315 height 63
type textarea "T"
type textarea "x"
type textarea "TE"
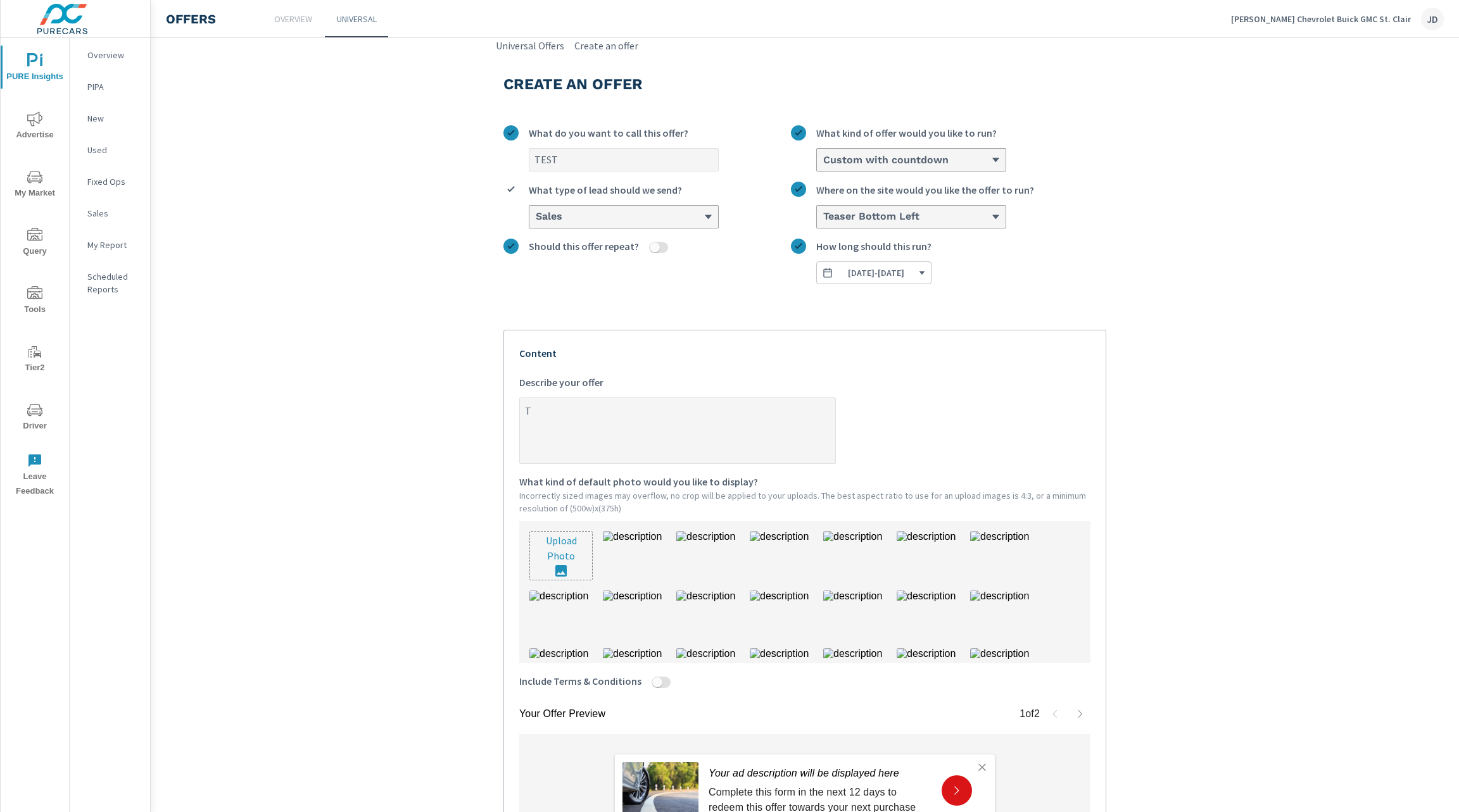
type textarea "x"
type textarea "TES"
type textarea "x"
type textarea "TEST"
type textarea "x"
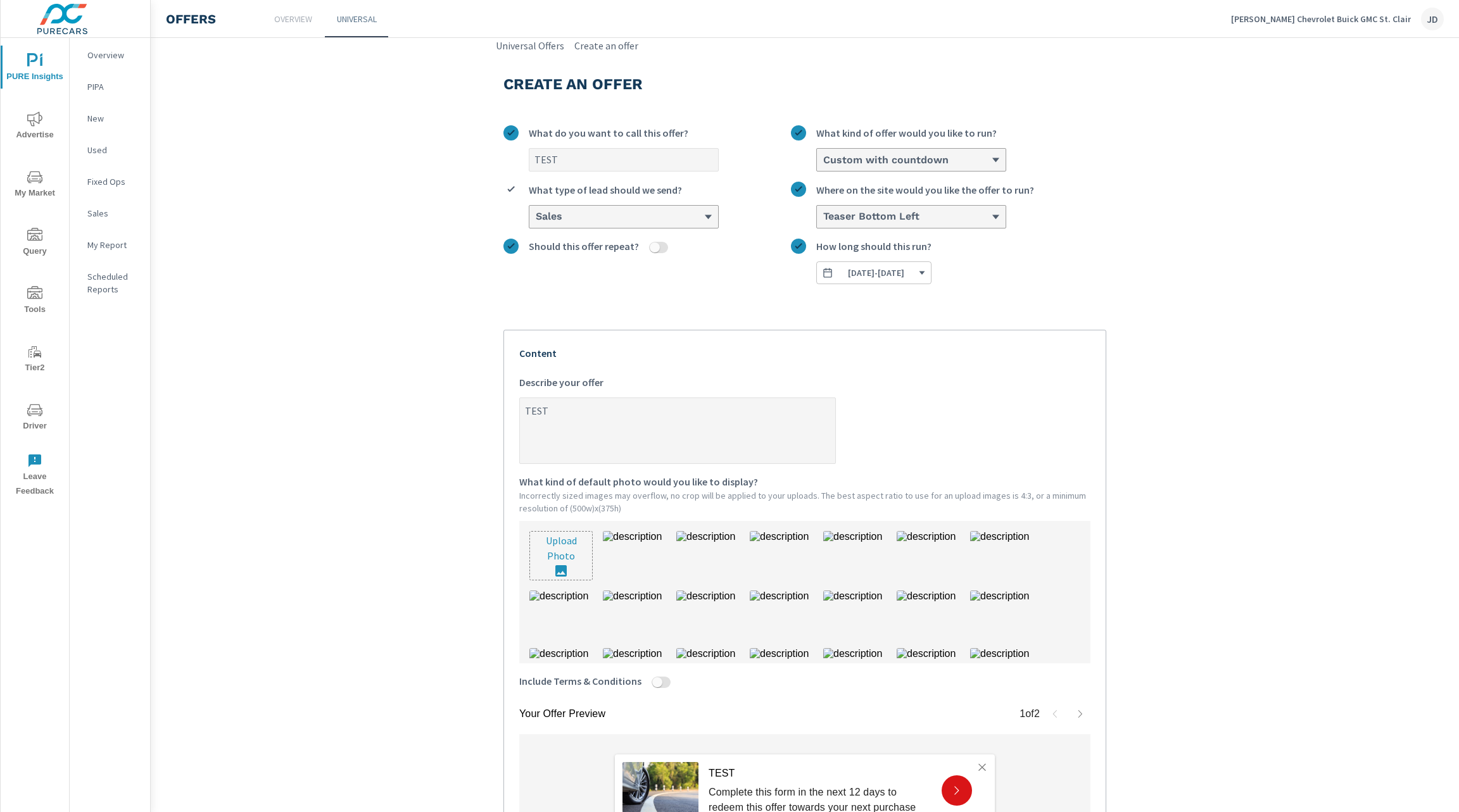
type textarea "TEST"
click at [426, 531] on section "Create an offer TEST What do you want to call this offer? Custom with countdown…" at bounding box center [805, 500] width 1308 height 894
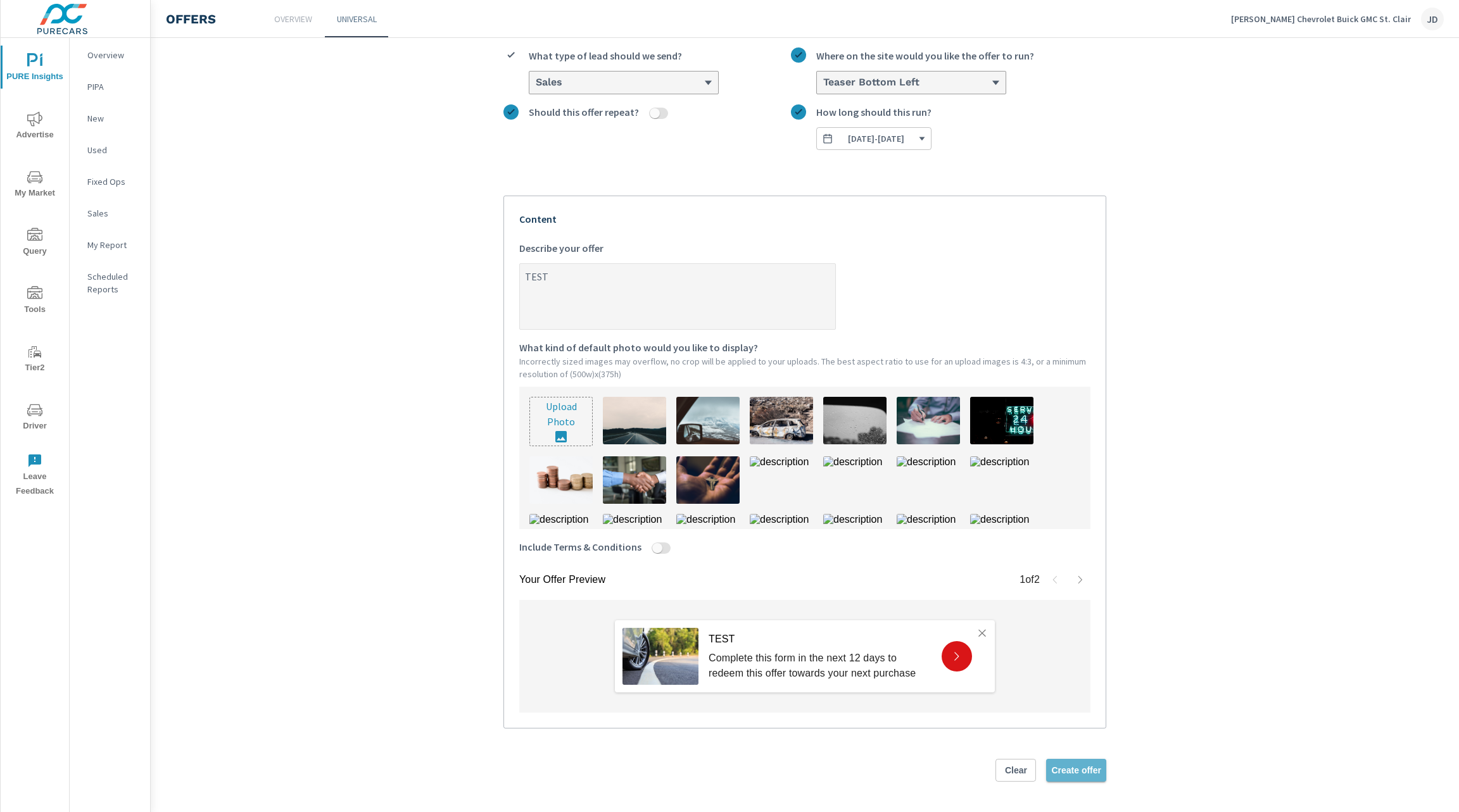
click at [1089, 774] on span "Create offer" at bounding box center [1077, 770] width 50 height 11
type textarea "x"
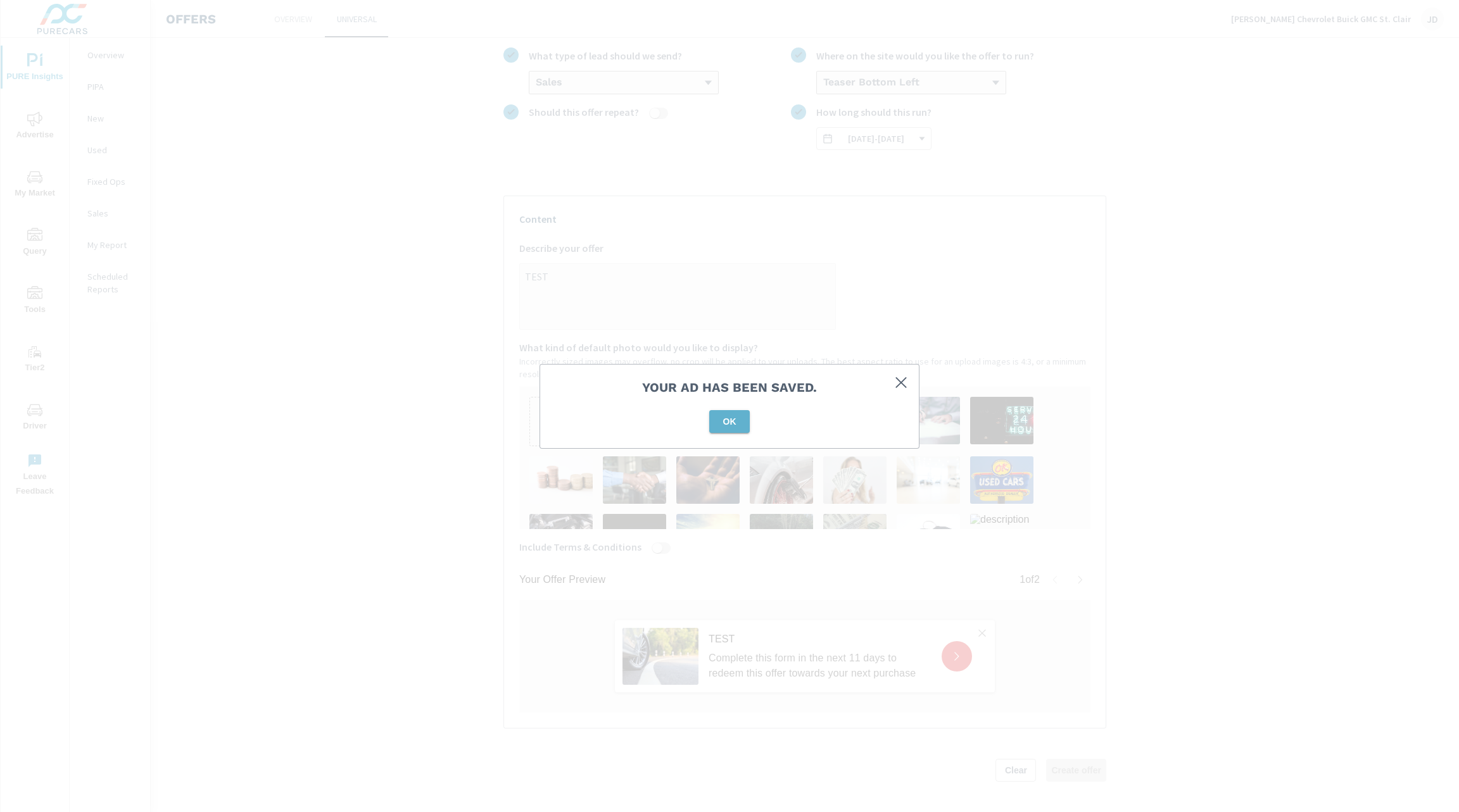
click at [736, 423] on span "OK" at bounding box center [729, 421] width 30 height 11
